Goal: Task Accomplishment & Management: Complete application form

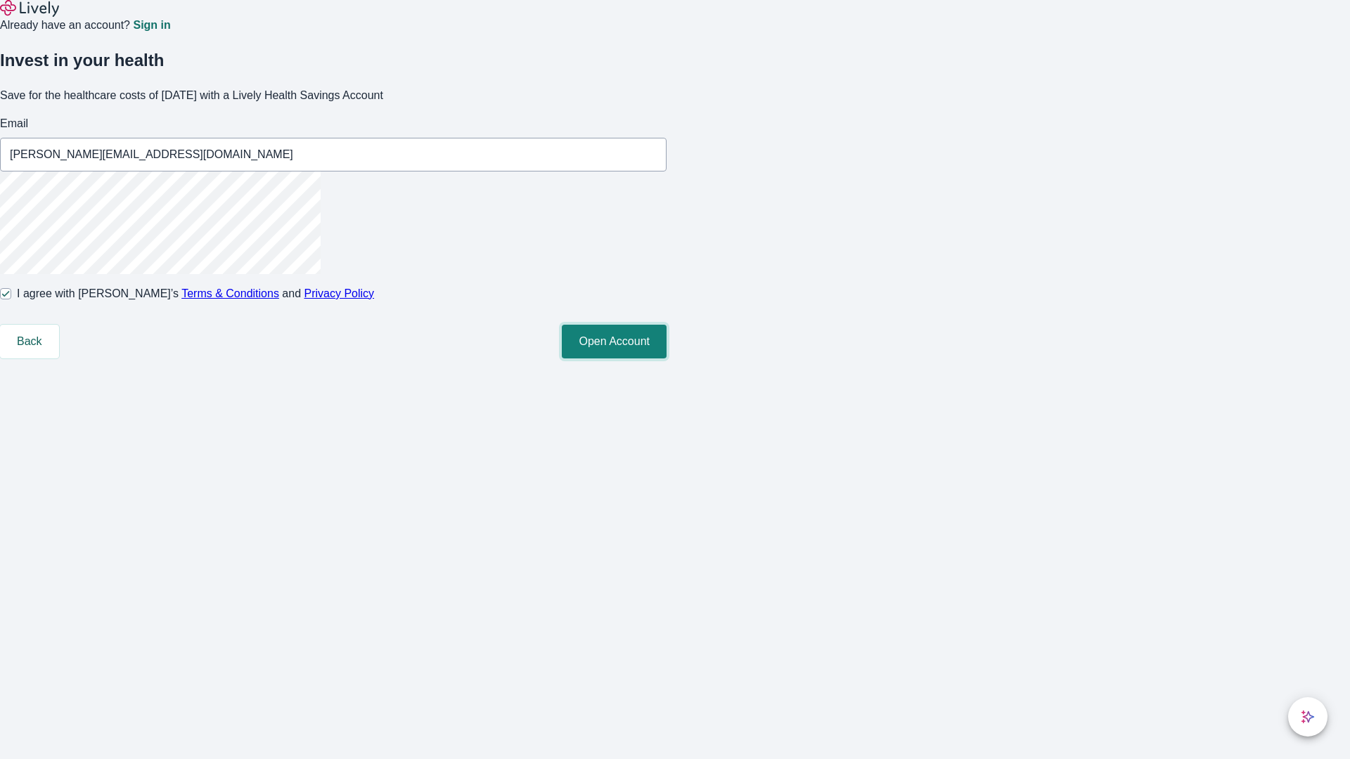
click at [667, 359] on button "Open Account" at bounding box center [614, 342] width 105 height 34
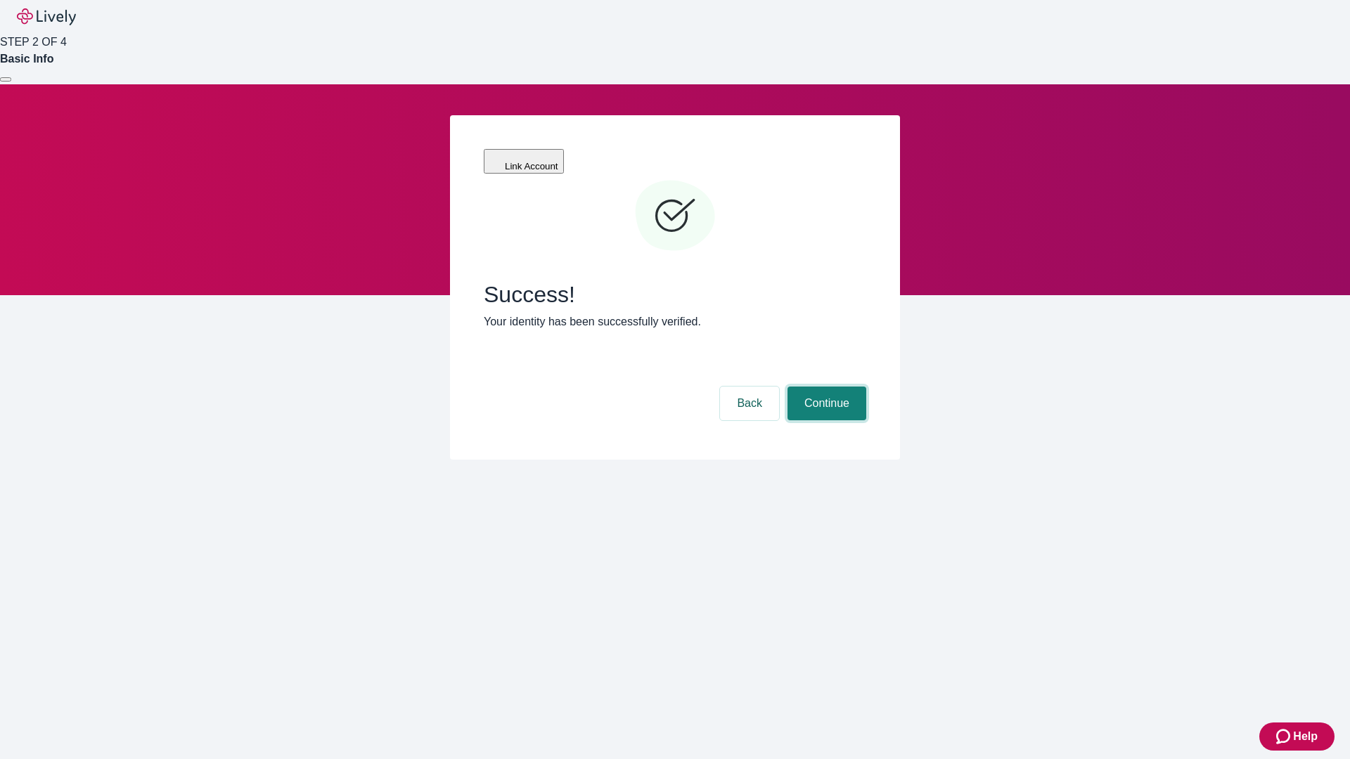
click at [825, 387] on button "Continue" at bounding box center [827, 404] width 79 height 34
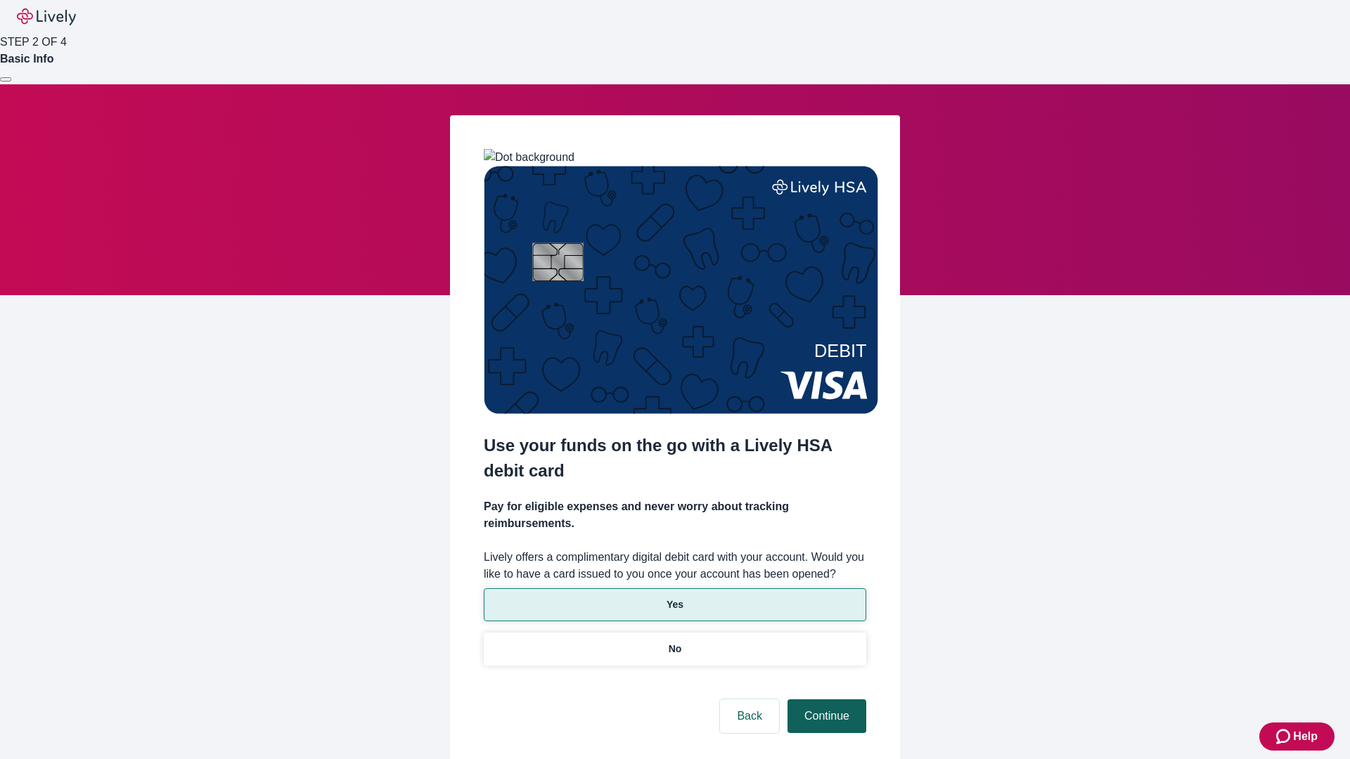
click at [674, 642] on p "No" at bounding box center [675, 649] width 13 height 15
click at [825, 700] on button "Continue" at bounding box center [827, 717] width 79 height 34
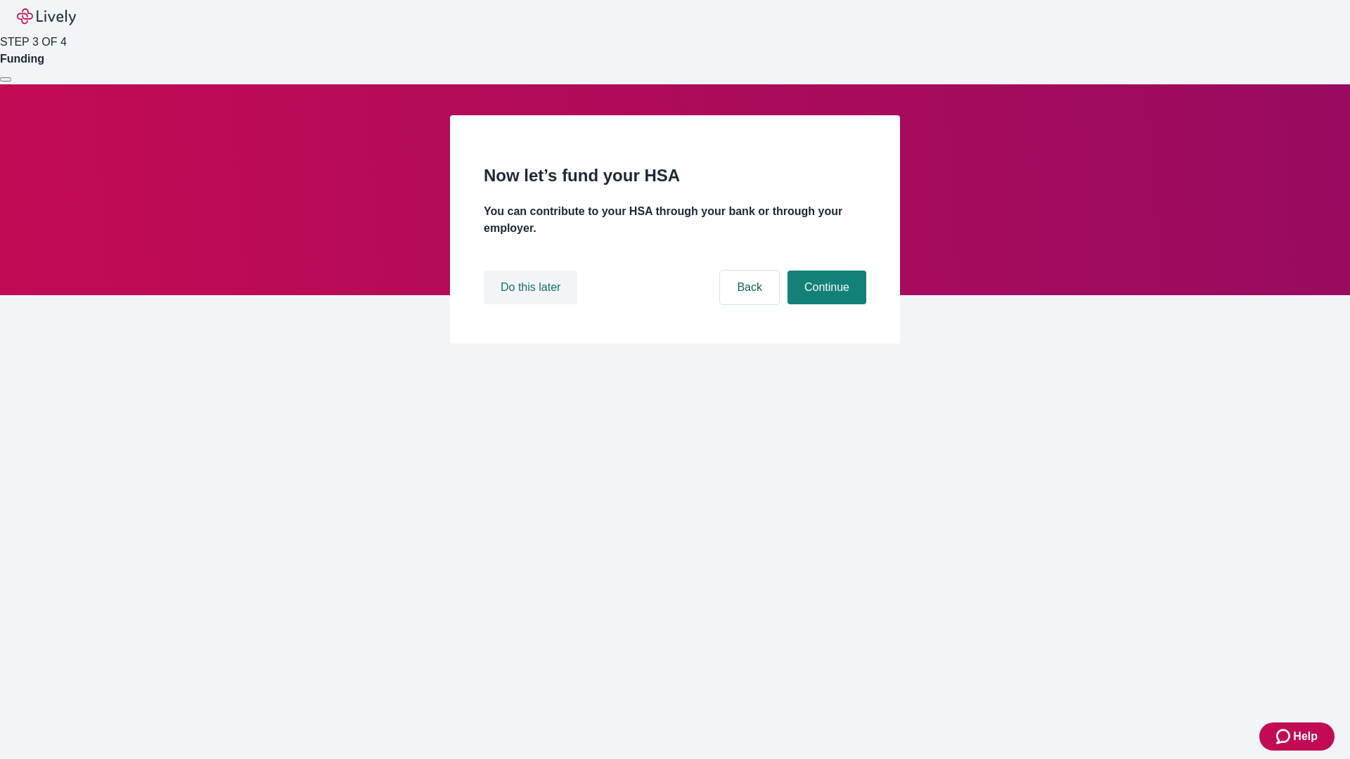
click at [532, 304] on button "Do this later" at bounding box center [531, 288] width 94 height 34
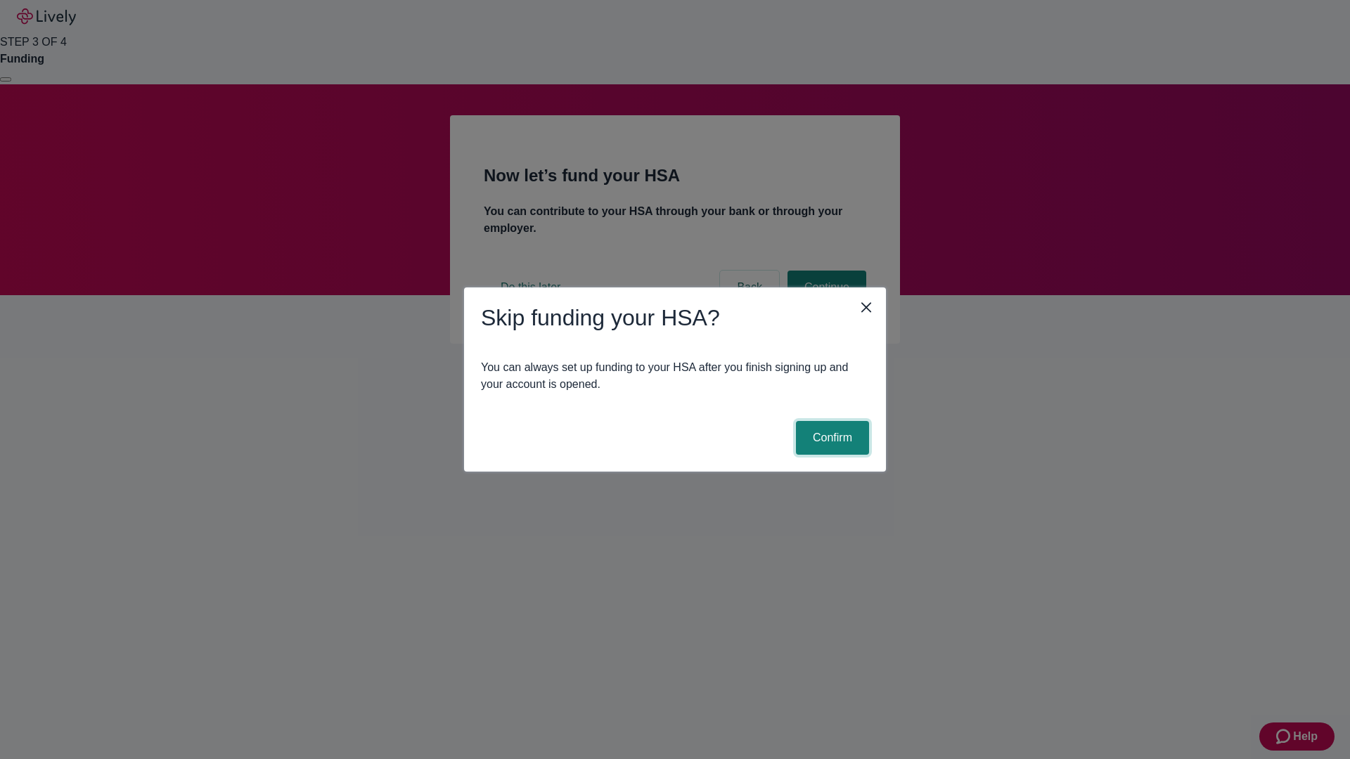
click at [830, 438] on button "Confirm" at bounding box center [832, 438] width 73 height 34
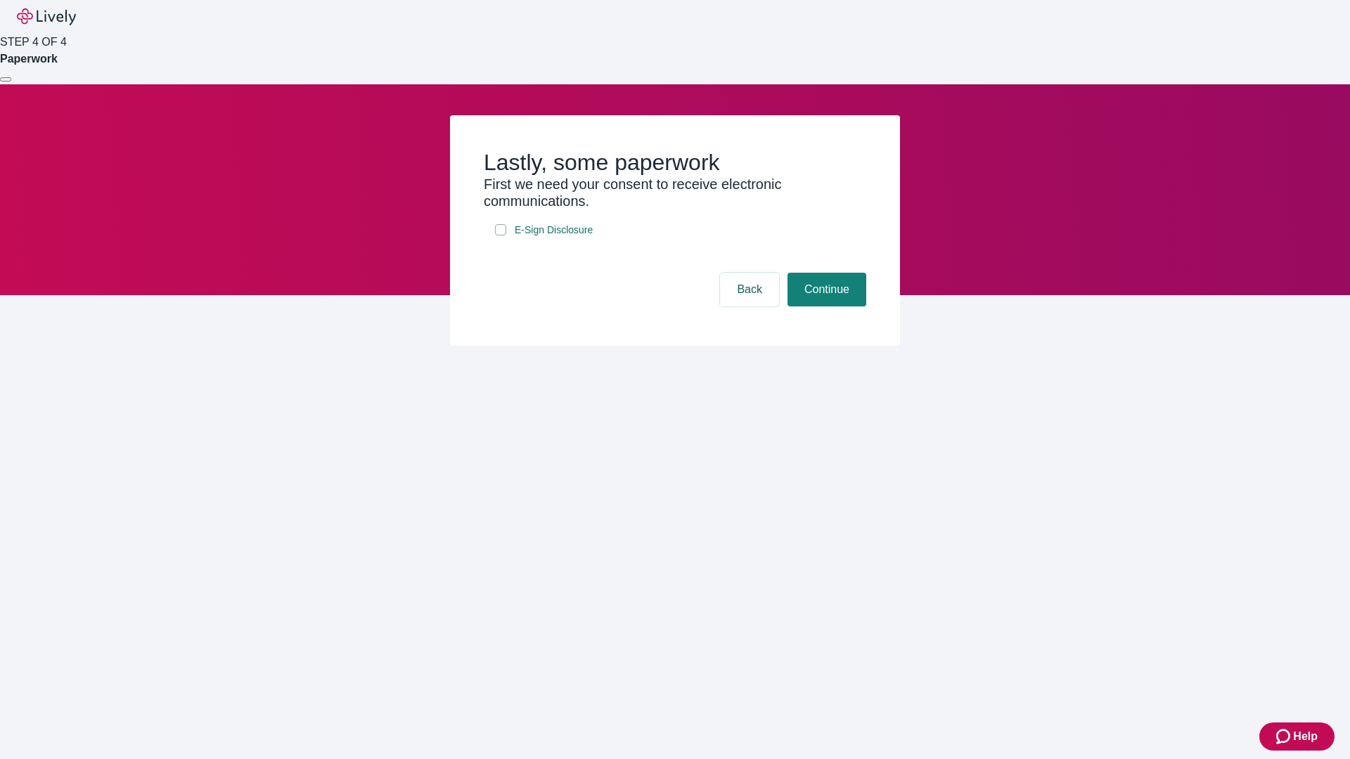
click at [501, 236] on input "E-Sign Disclosure" at bounding box center [500, 229] width 11 height 11
checkbox input "true"
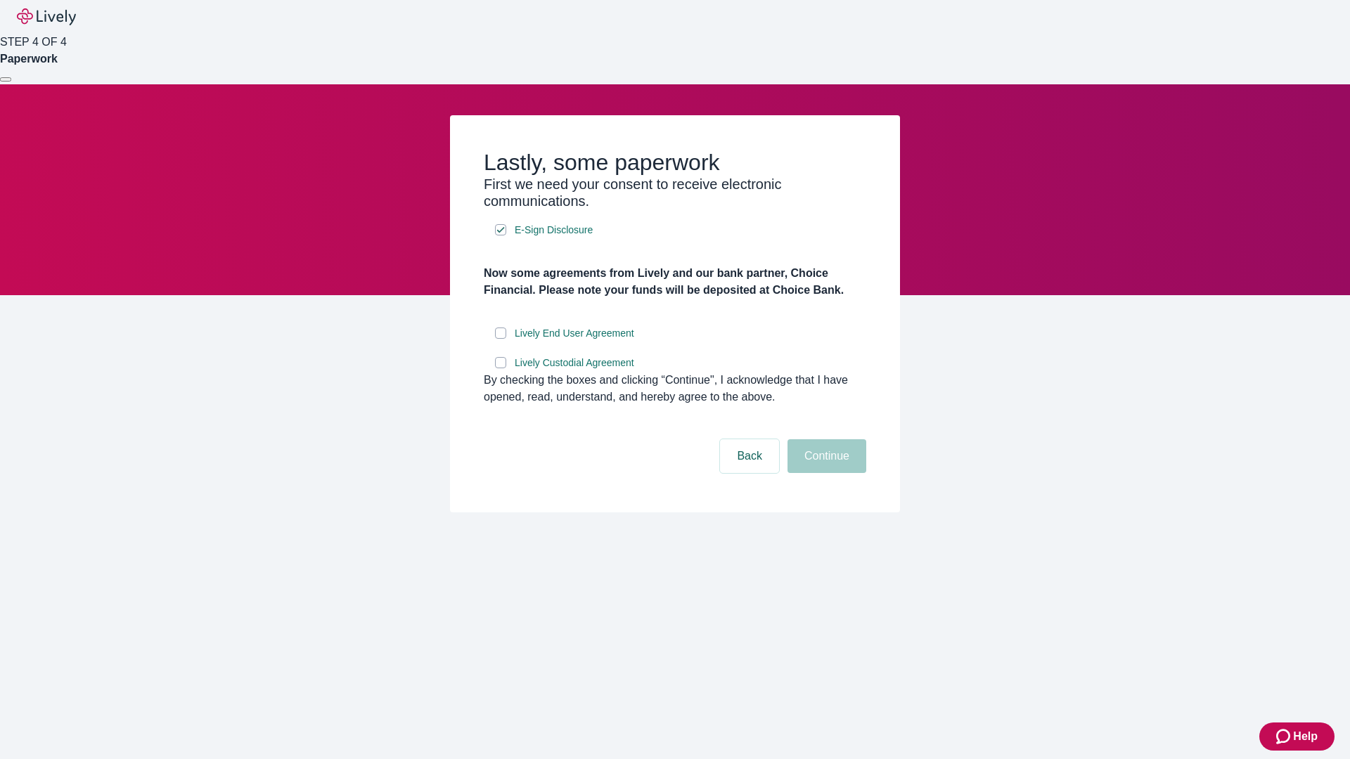
click at [501, 339] on input "Lively End User Agreement" at bounding box center [500, 333] width 11 height 11
checkbox input "true"
click at [501, 368] on input "Lively Custodial Agreement" at bounding box center [500, 362] width 11 height 11
checkbox input "true"
click at [825, 473] on button "Continue" at bounding box center [827, 456] width 79 height 34
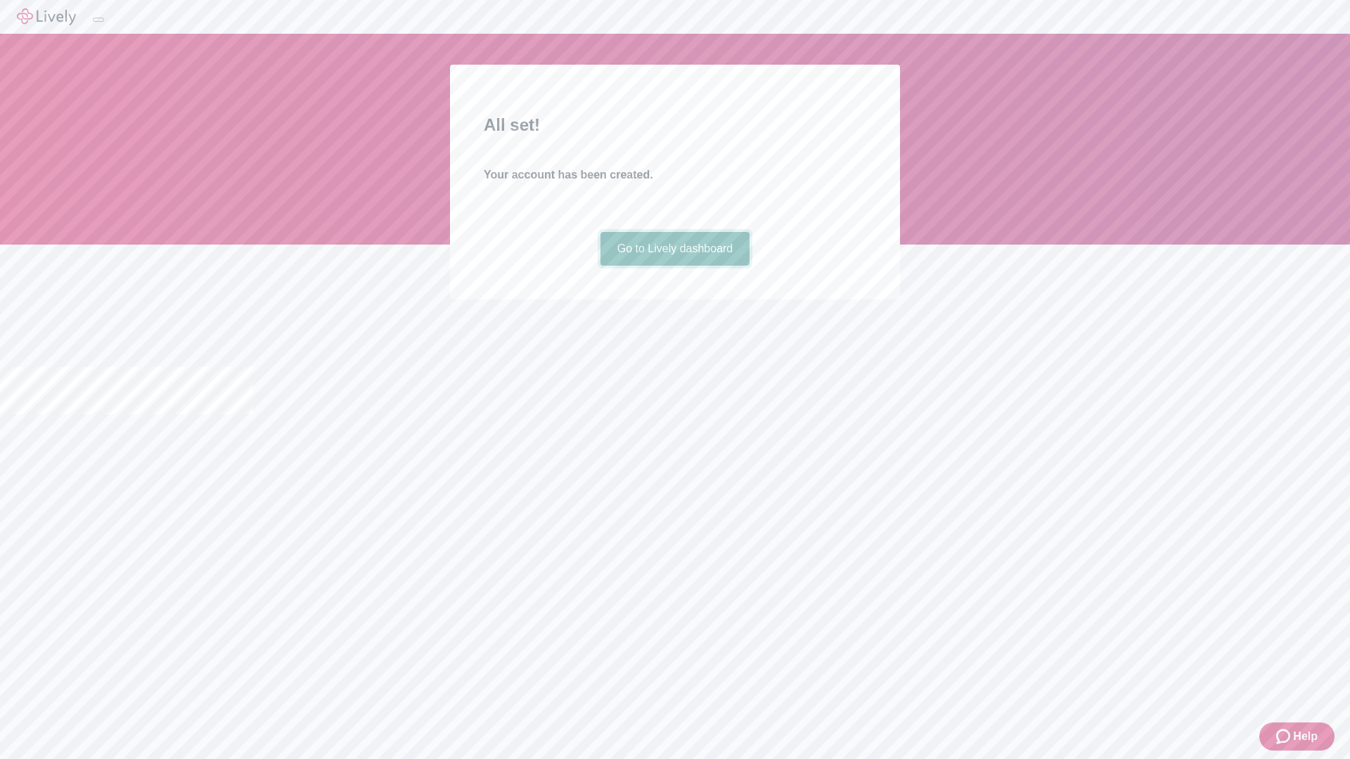
click at [674, 266] on link "Go to Lively dashboard" at bounding box center [675, 249] width 150 height 34
